Goal: Task Accomplishment & Management: Use online tool/utility

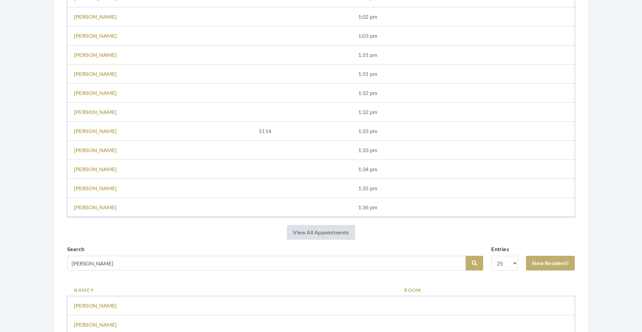
scroll to position [430, 0]
type input "D"
type input "[PERSON_NAME]"
click at [478, 262] on button "Search" at bounding box center [474, 262] width 17 height 15
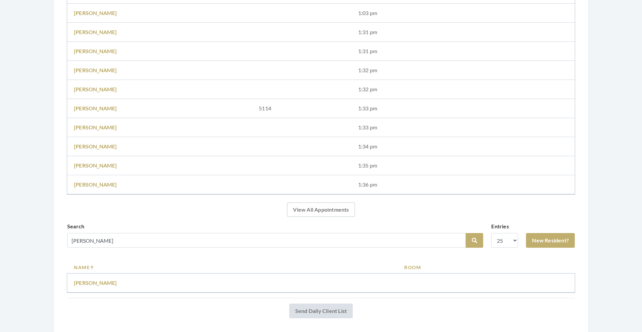
scroll to position [485, 0]
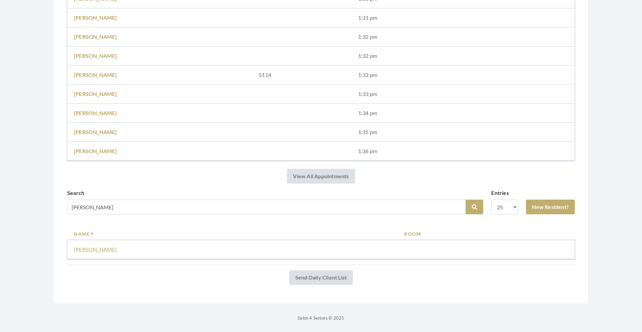
click at [95, 250] on link "[PERSON_NAME]" at bounding box center [95, 249] width 43 height 6
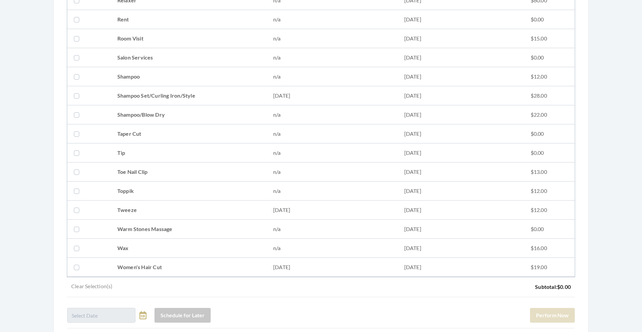
scroll to position [785, 0]
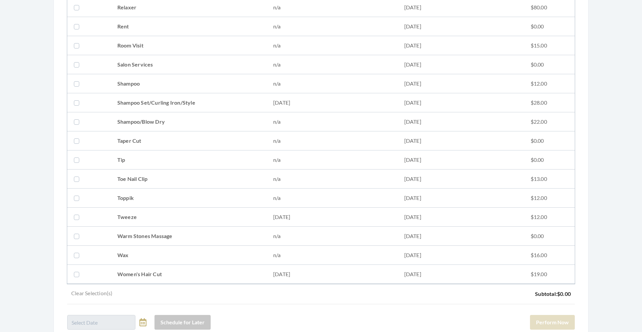
click at [207, 102] on td "Shampoo Set/Curling Iron/Style" at bounding box center [189, 102] width 156 height 19
checkbox input "true"
click at [565, 328] on button "Perform Now" at bounding box center [552, 322] width 45 height 15
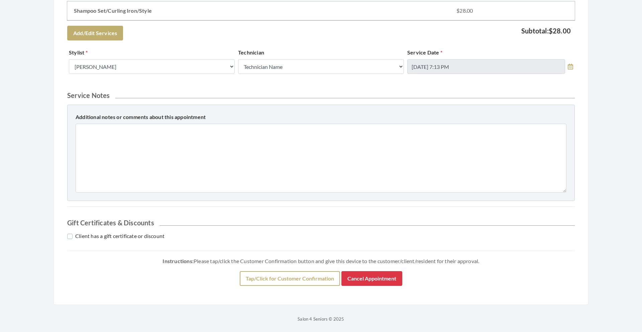
scroll to position [198, 0]
click at [294, 280] on button "Tap/Click for Customer Confirmation" at bounding box center [290, 277] width 100 height 15
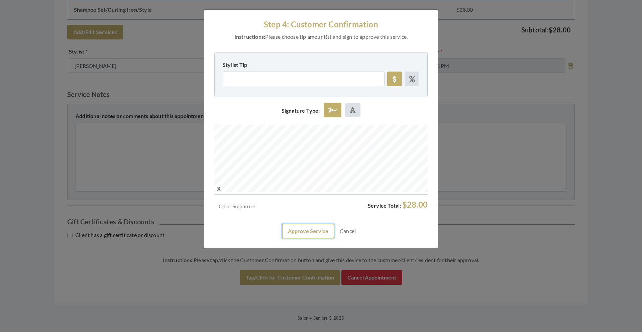
click at [313, 229] on button "Approve Service" at bounding box center [308, 231] width 52 height 15
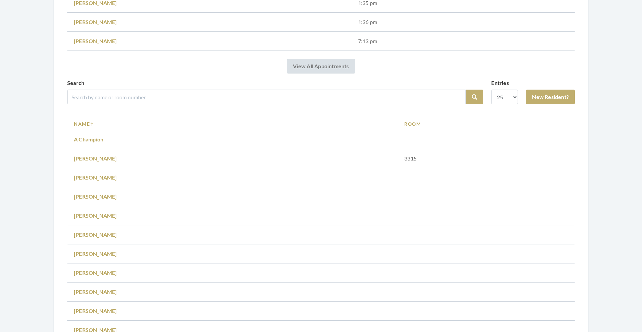
scroll to position [637, 0]
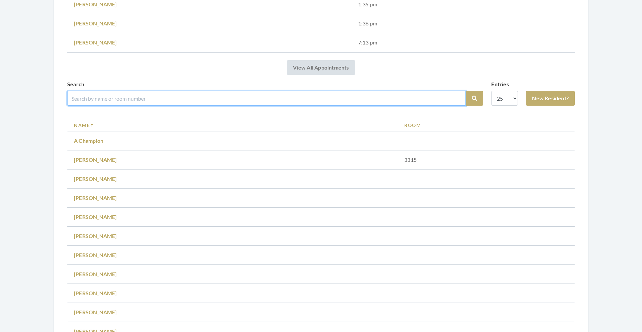
click at [169, 102] on input "search" at bounding box center [266, 98] width 398 height 15
type input "sandra"
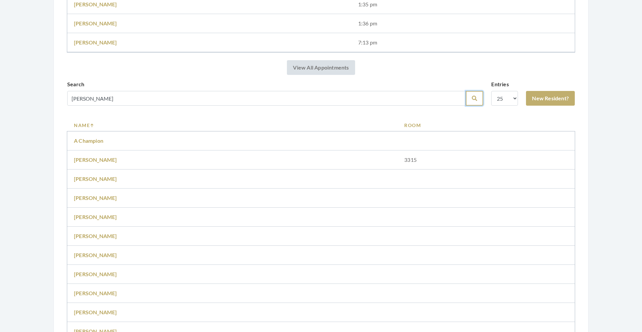
click at [478, 98] on button "Search" at bounding box center [474, 98] width 17 height 15
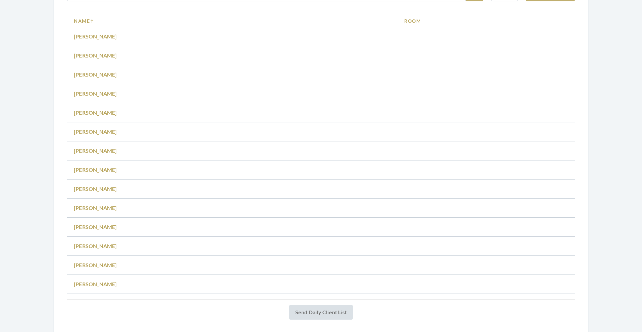
scroll to position [715, 0]
click at [103, 77] on link "Sandra Reeves" at bounding box center [95, 76] width 43 height 6
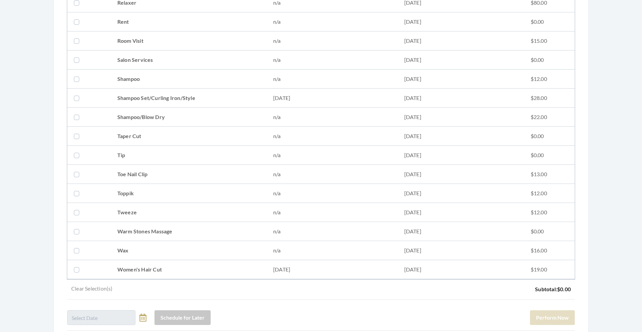
scroll to position [850, 0]
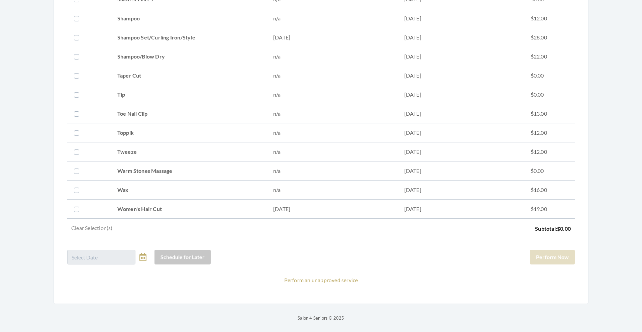
click at [183, 38] on td "Shampoo Set/Curling Iron/Style" at bounding box center [189, 37] width 156 height 19
checkbox input "true"
click at [555, 257] on button "Perform Now" at bounding box center [552, 257] width 45 height 15
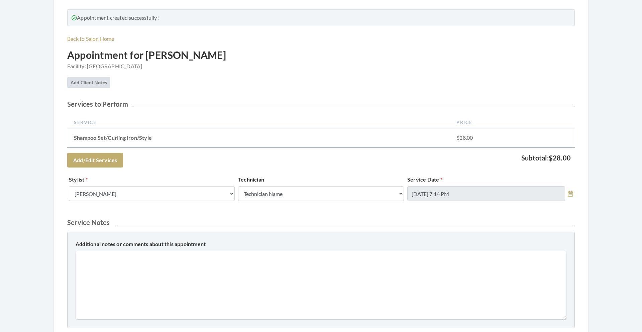
scroll to position [198, 0]
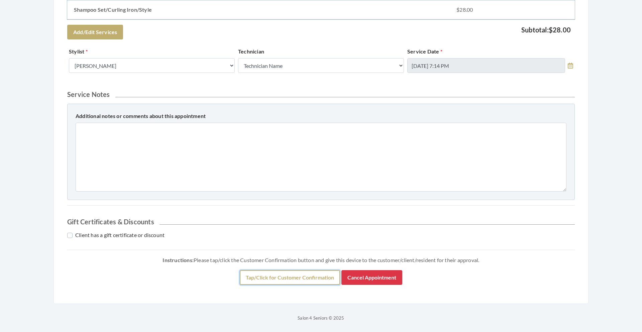
click at [319, 273] on button "Tap/Click for Customer Confirmation" at bounding box center [290, 277] width 100 height 15
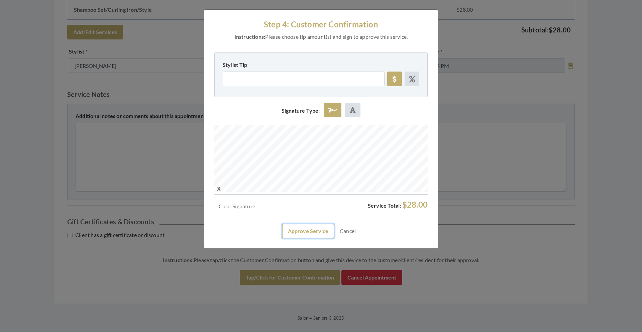
click at [301, 229] on button "Approve Service" at bounding box center [308, 231] width 52 height 15
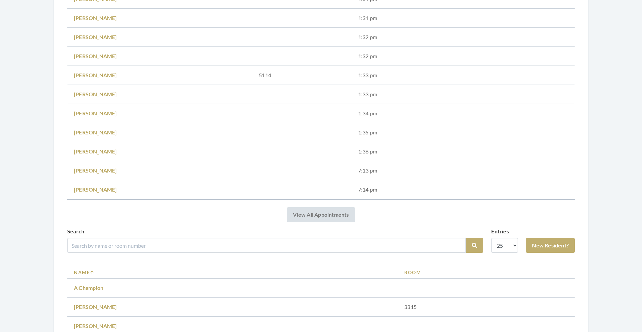
scroll to position [691, 0]
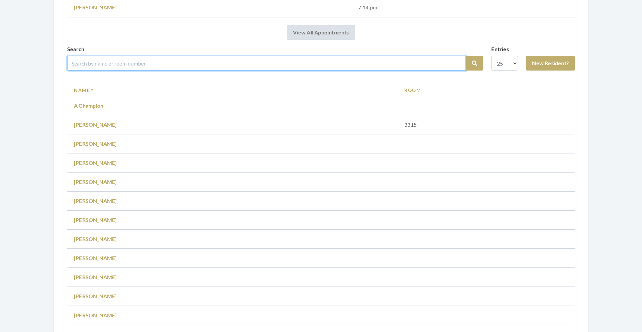
click at [172, 65] on input "search" at bounding box center [266, 63] width 398 height 15
type input "punch"
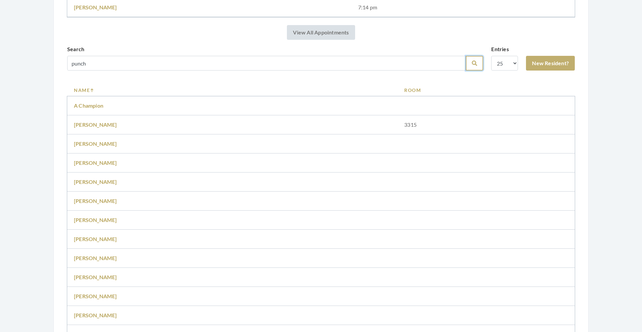
click at [473, 64] on icon "submit" at bounding box center [474, 63] width 5 height 5
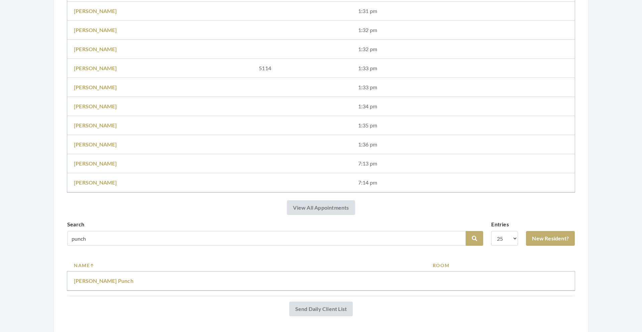
scroll to position [523, 0]
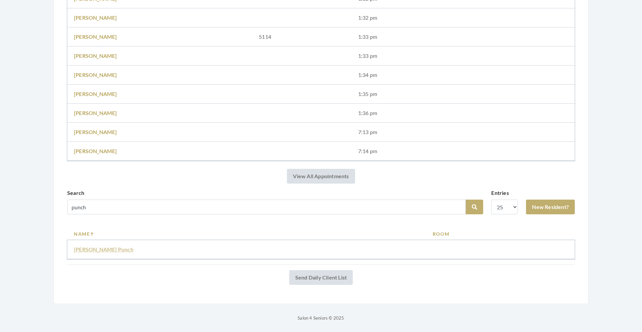
click at [99, 251] on link "[PERSON_NAME] Punch" at bounding box center [104, 249] width 60 height 6
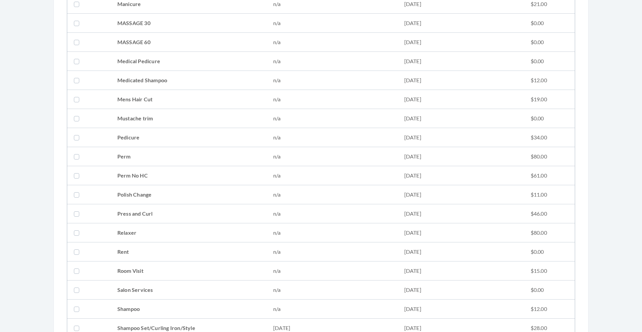
scroll to position [892, 0]
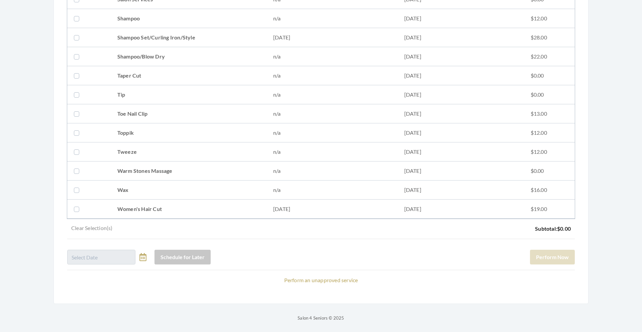
click at [222, 38] on td "Shampoo Set/Curling Iron/Style" at bounding box center [189, 37] width 156 height 19
checkbox input "true"
click at [549, 259] on button "Perform Now" at bounding box center [552, 257] width 45 height 15
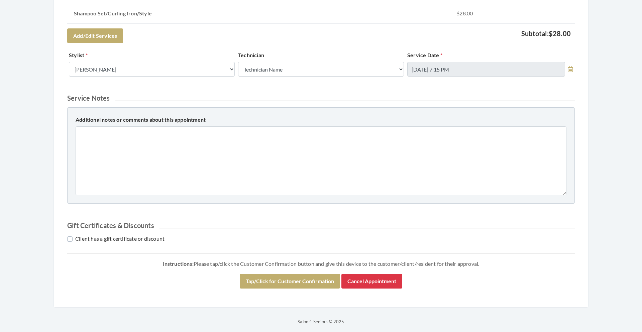
scroll to position [240, 0]
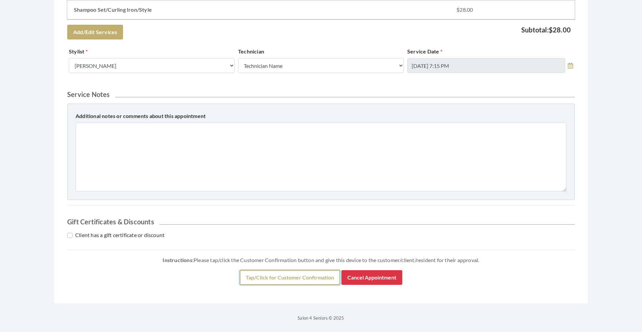
click at [293, 276] on button "Tap/Click for Customer Confirmation" at bounding box center [290, 277] width 100 height 15
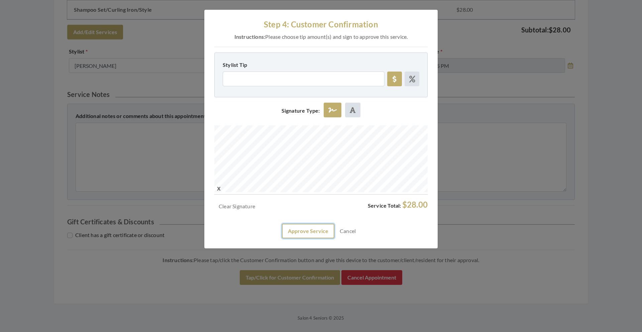
click at [309, 227] on button "Approve Service" at bounding box center [308, 231] width 52 height 15
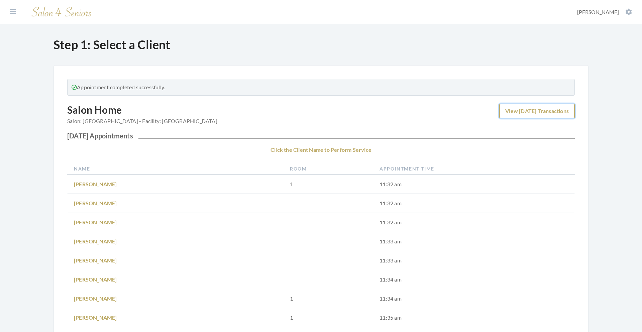
click at [522, 110] on link "View Today's Transactions" at bounding box center [537, 111] width 76 height 15
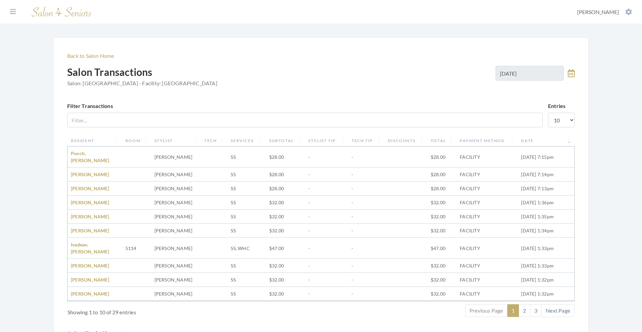
click at [374, 134] on div "Resident Room Stylist Tech Services Subtotal Stylist Tip Tech Tip Discounts Tot…" at bounding box center [321, 218] width 507 height 170
click at [525, 304] on link "2" at bounding box center [524, 310] width 12 height 13
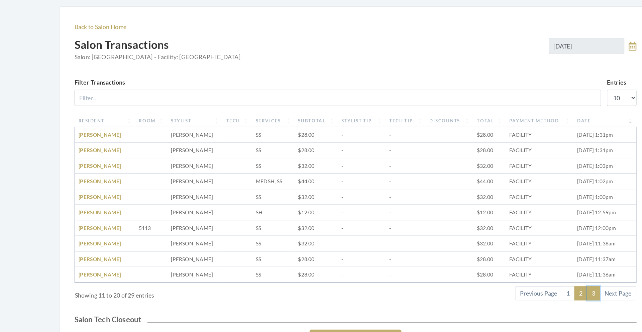
click at [537, 297] on link "3" at bounding box center [536, 296] width 12 height 13
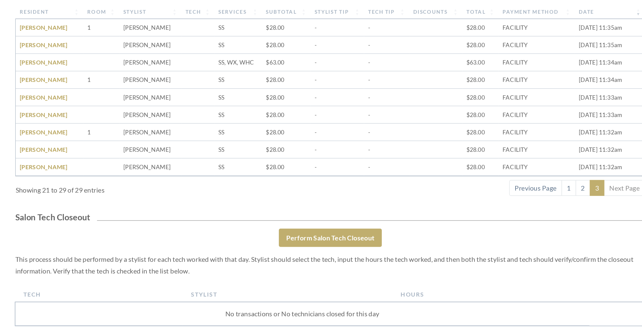
scroll to position [67, 0]
